Goal: Find specific fact: Find specific page/section

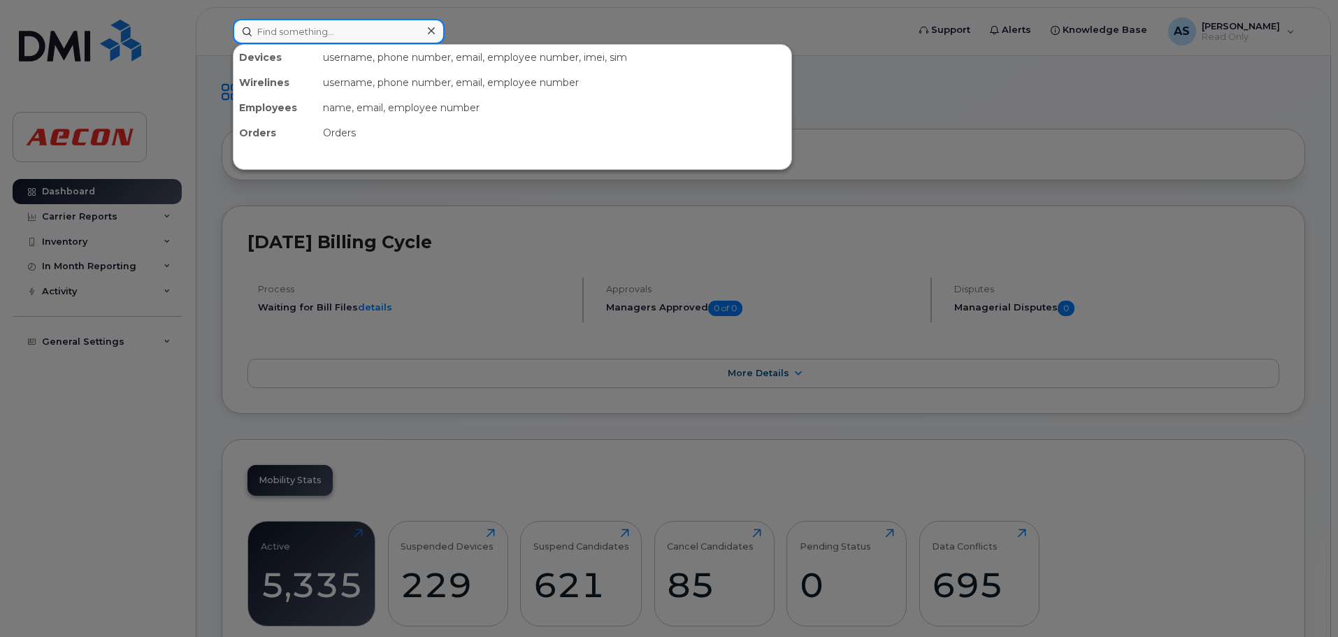
click at [317, 31] on input at bounding box center [339, 31] width 212 height 25
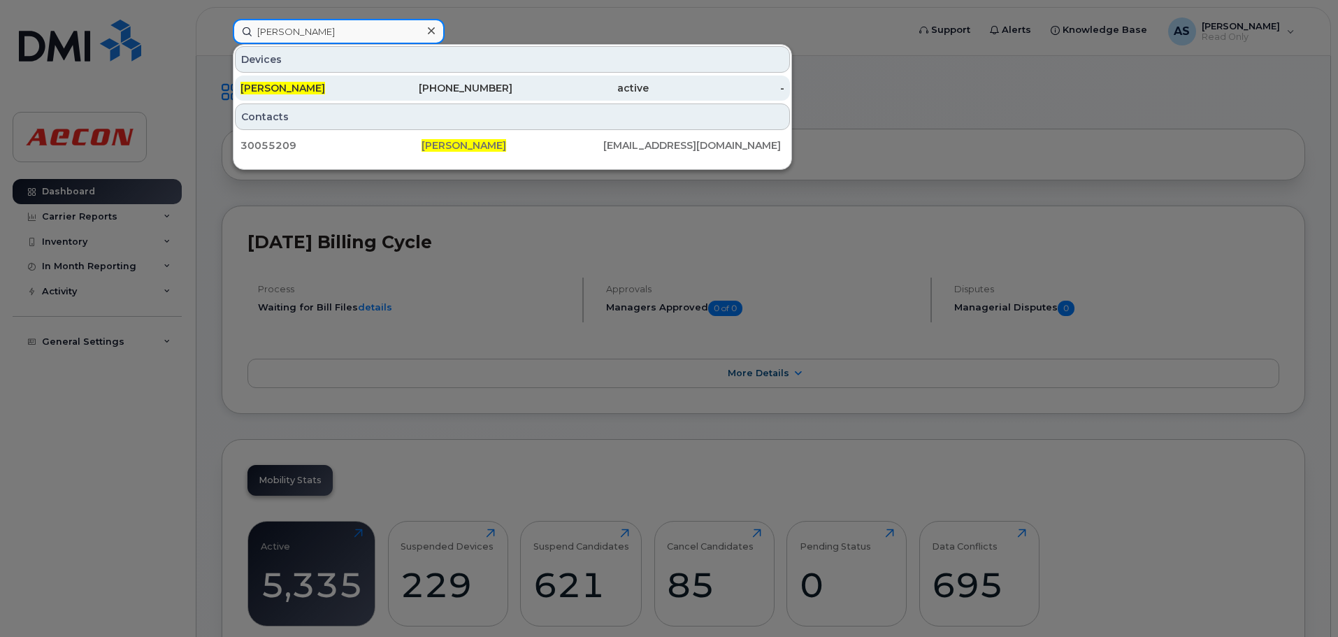
type input "[PERSON_NAME]"
drag, startPoint x: 430, startPoint y: 88, endPoint x: 412, endPoint y: 98, distance: 21.3
click at [430, 88] on div "[PHONE_NUMBER]" at bounding box center [445, 88] width 136 height 14
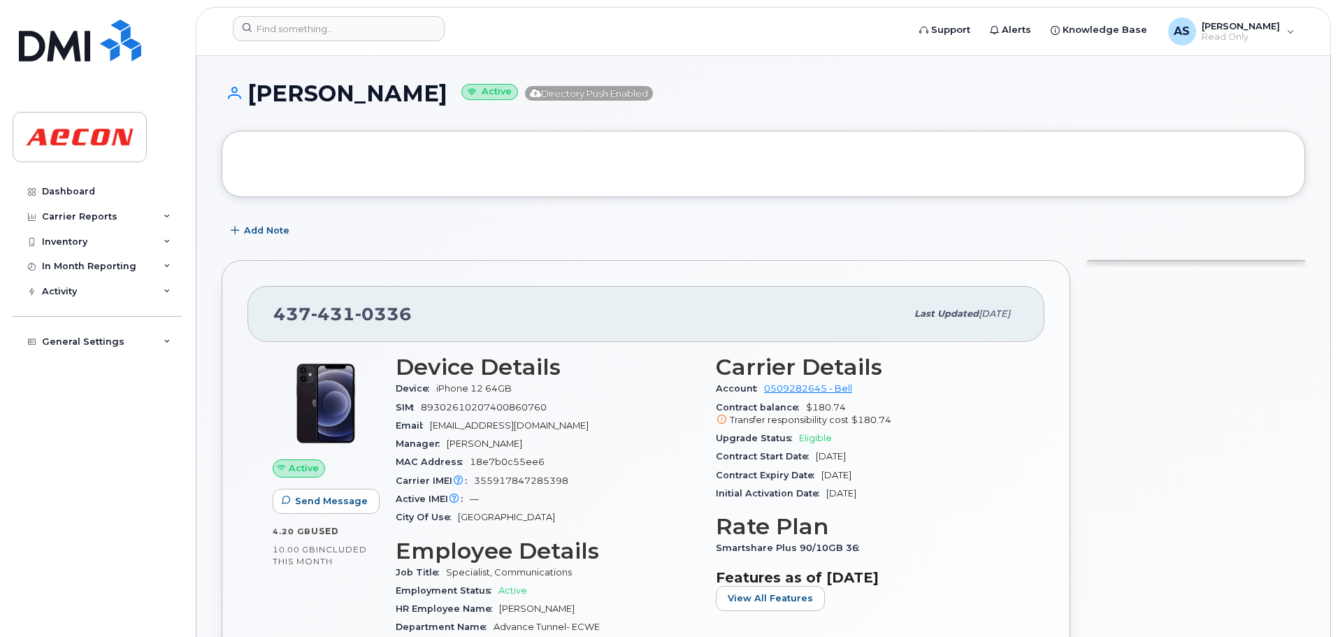
scroll to position [140, 0]
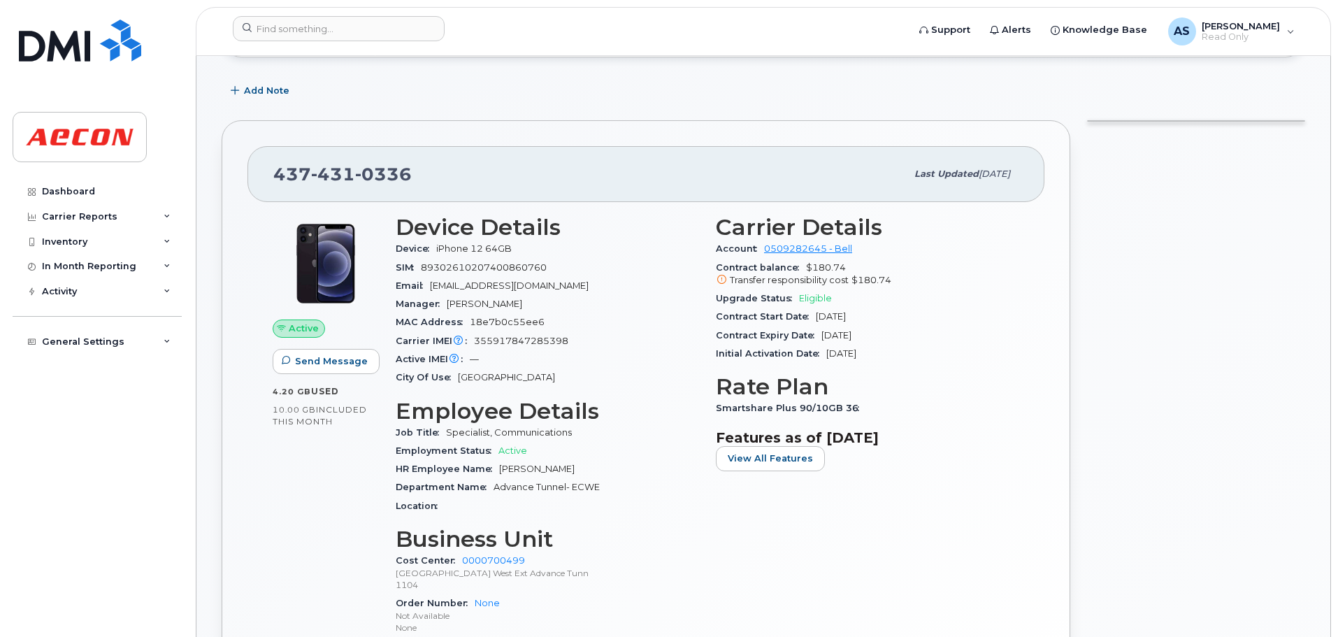
click at [671, 333] on div "Carrier IMEI Carrier IMEI is reported during the last billing cycle or change o…" at bounding box center [547, 341] width 303 height 18
click at [720, 280] on icon at bounding box center [721, 279] width 9 height 9
click at [921, 303] on div "Upgrade Status Eligible" at bounding box center [867, 298] width 303 height 18
click at [918, 317] on div "Contract Start Date Feb 16, 2023" at bounding box center [867, 316] width 303 height 18
click at [900, 340] on div "Contract Expiry Date Feb 15, 2026" at bounding box center [867, 335] width 303 height 18
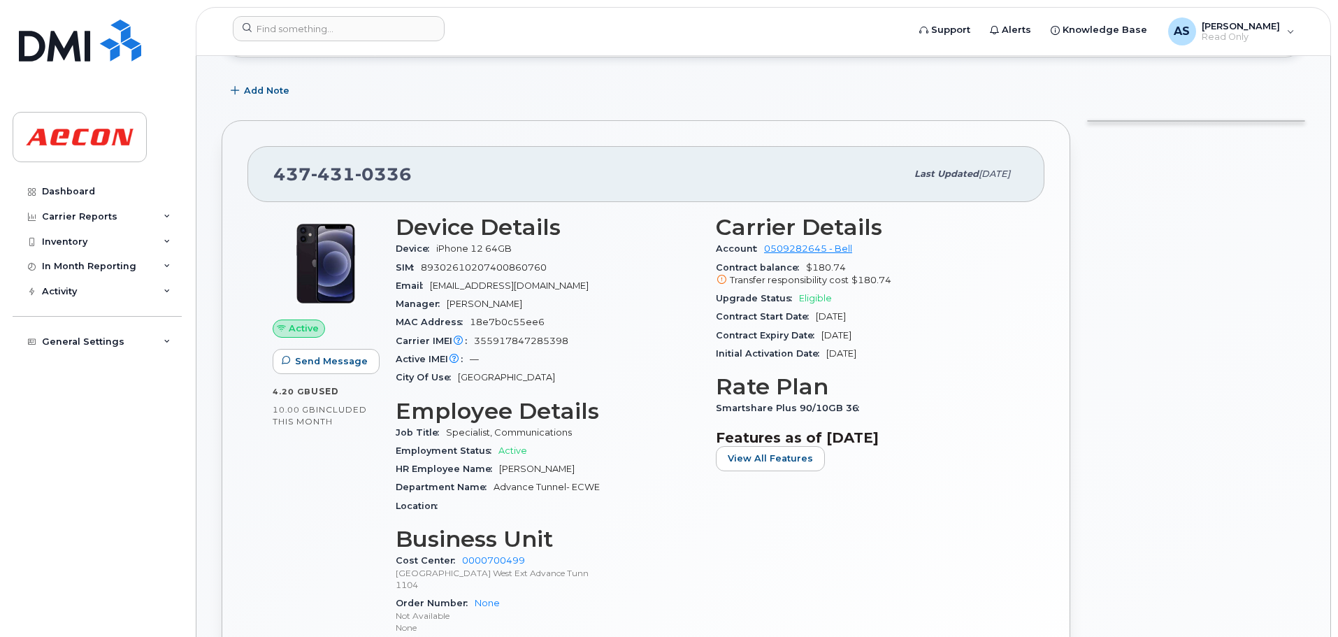
click at [908, 335] on div "Contract Expiry Date Feb 15, 2026" at bounding box center [867, 335] width 303 height 18
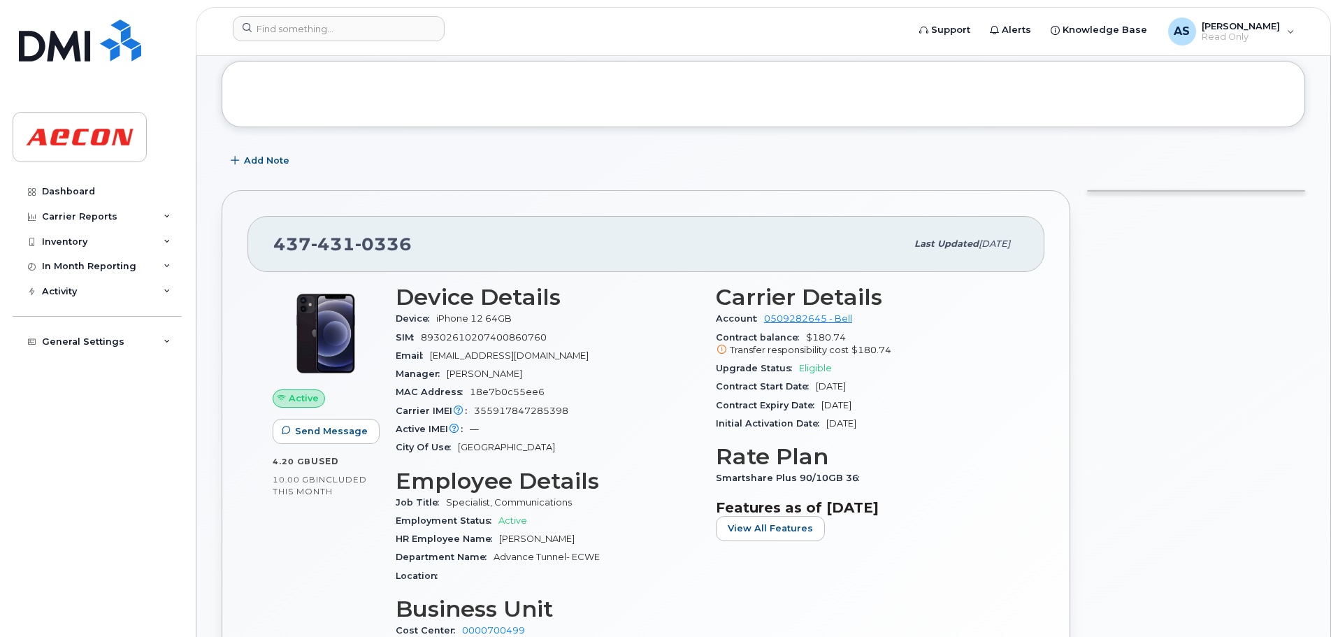
click at [907, 358] on div "Contract balance $180.74 Transfer responsibility cost $180.74" at bounding box center [867, 343] width 303 height 31
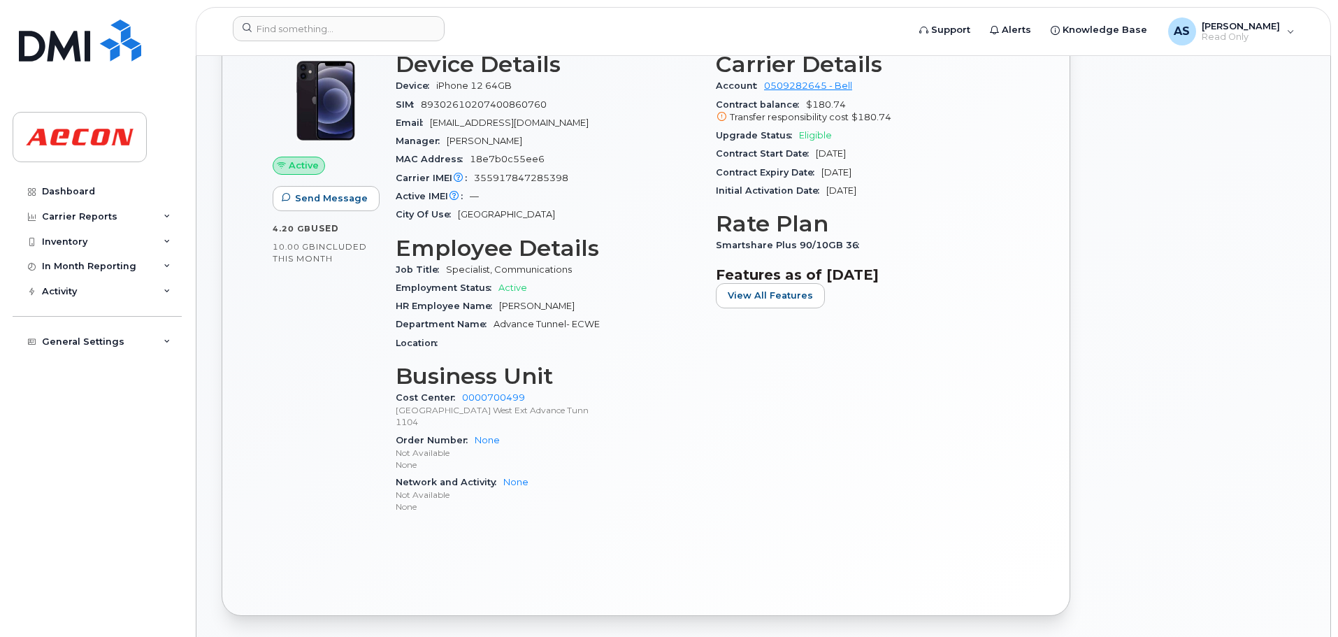
scroll to position [140, 0]
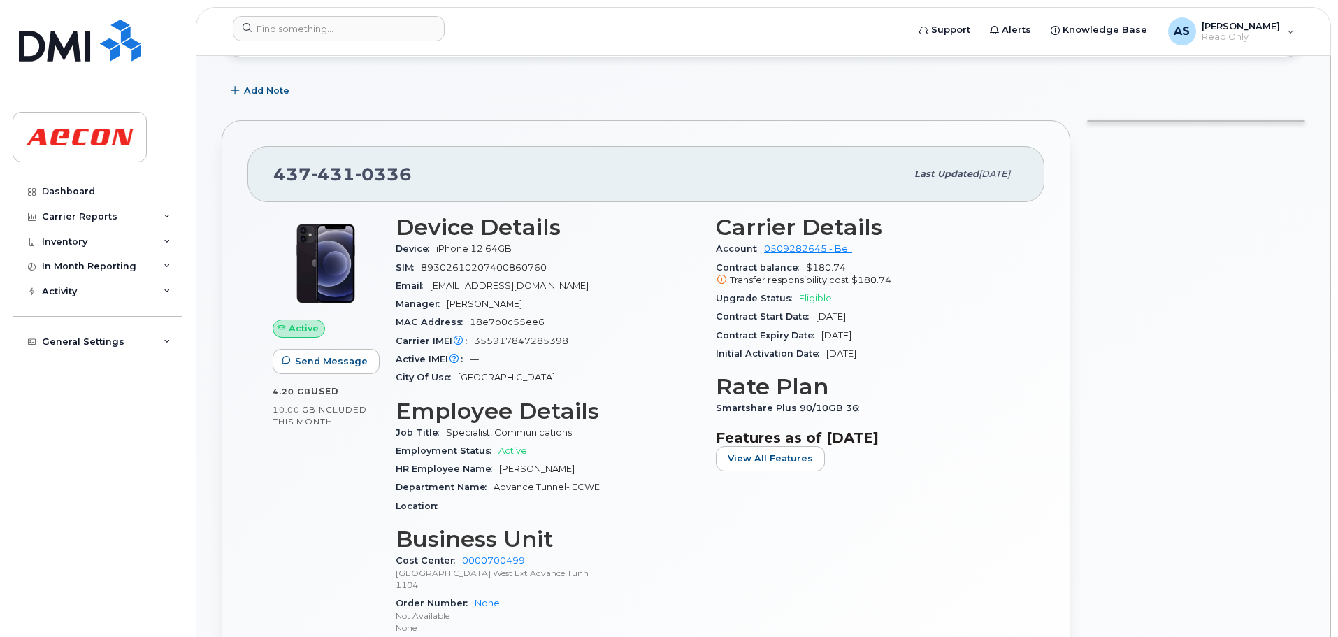
click at [935, 300] on div "Upgrade Status Eligible" at bounding box center [867, 298] width 303 height 18
click at [908, 324] on div "Contract Start Date Feb 16, 2023" at bounding box center [867, 316] width 303 height 18
